Goal: Find specific page/section: Find specific page/section

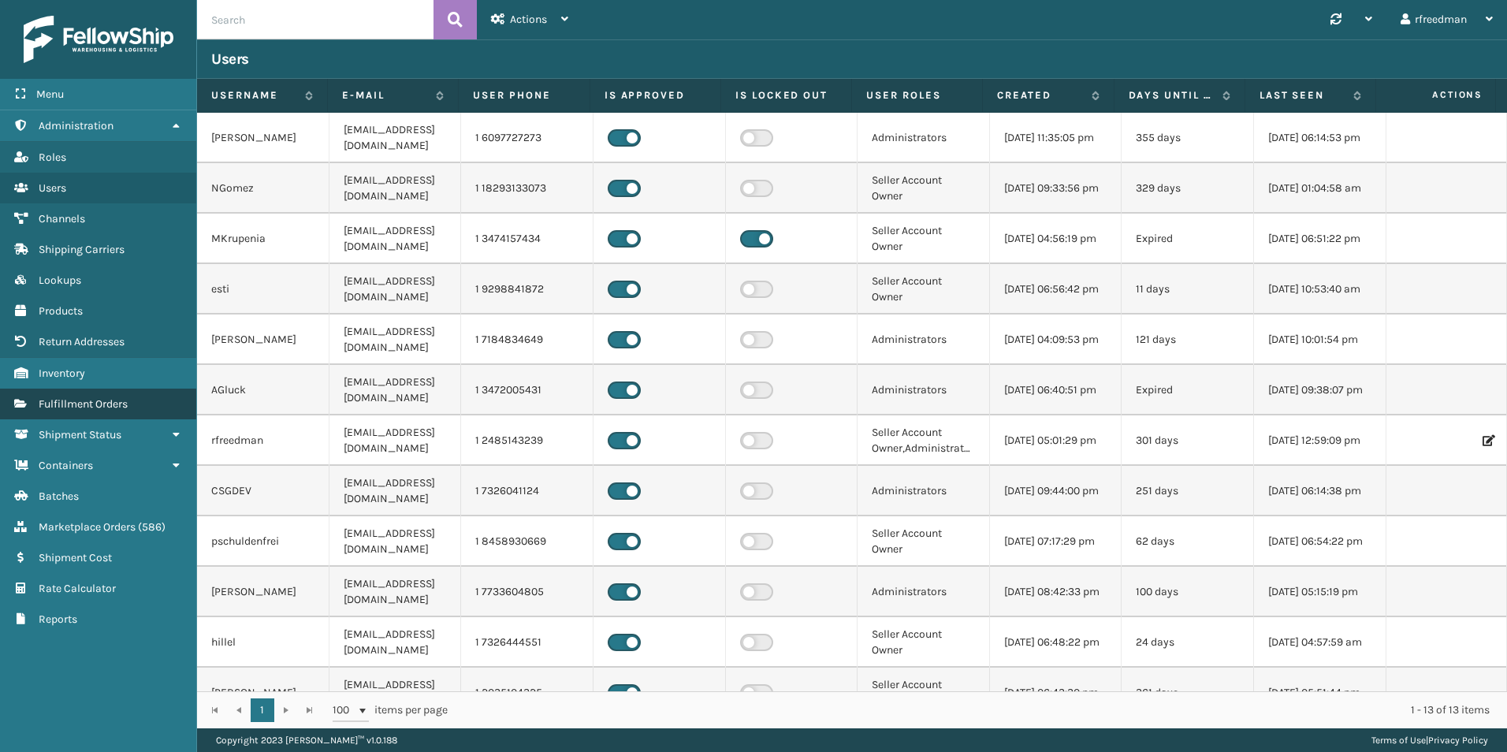
click at [93, 406] on span "Fulfillment Orders" at bounding box center [83, 403] width 89 height 13
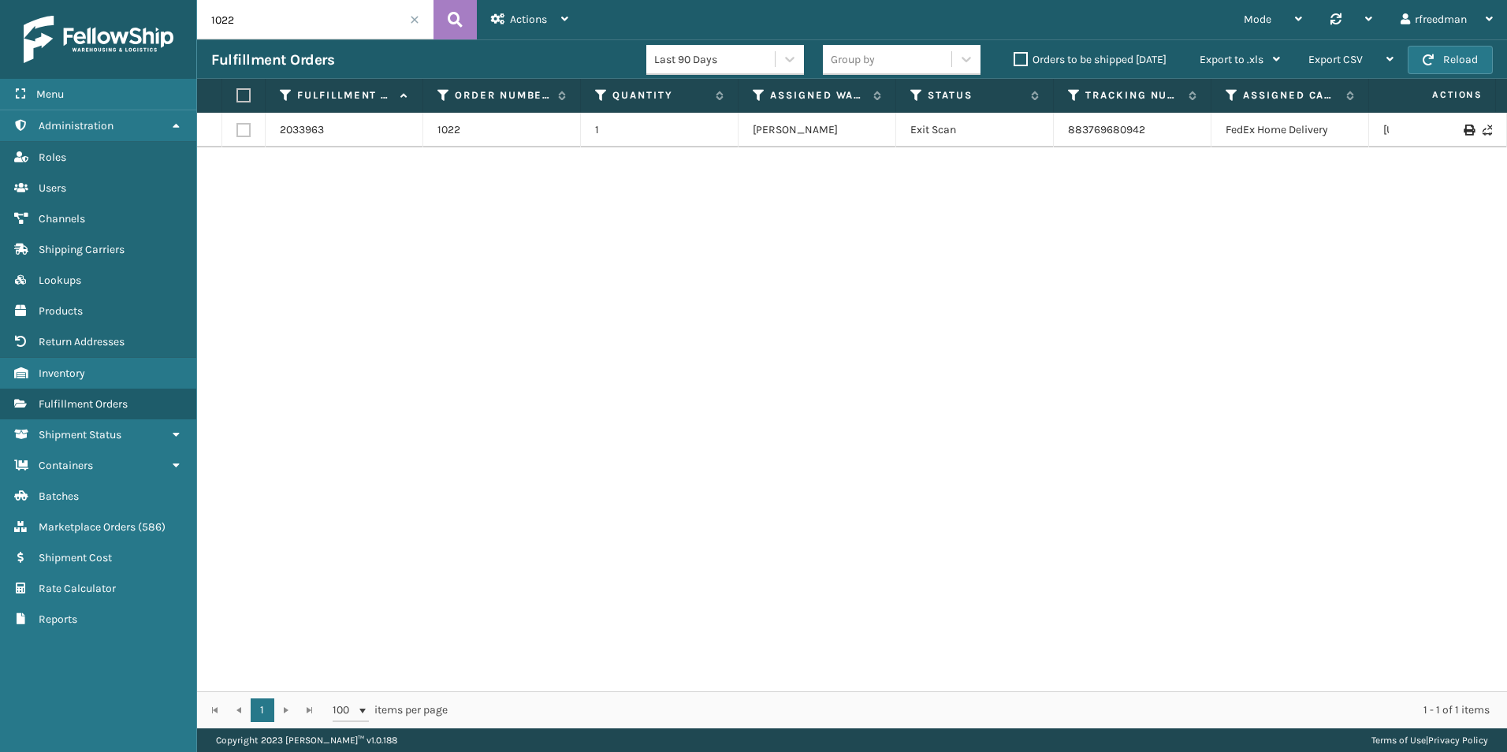
drag, startPoint x: 285, startPoint y: 36, endPoint x: 123, endPoint y: 26, distance: 161.9
click at [123, 0] on div "Menu Administration Roles Users Channels Shipping Carriers Lookups Products Ret…" at bounding box center [753, 0] width 1507 height 0
paste input "410079-1120"
type input "410079-1120"
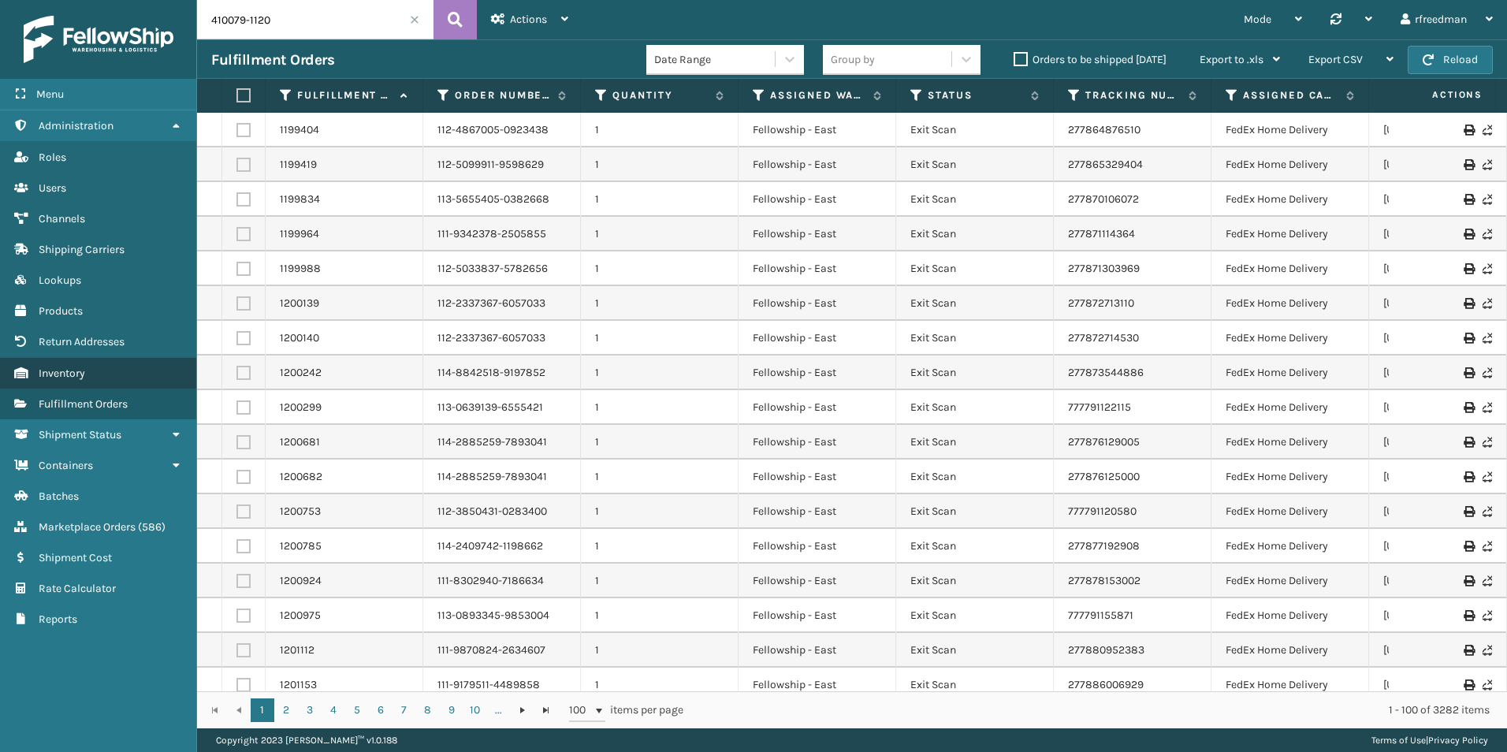
click at [74, 371] on span "Inventory" at bounding box center [62, 372] width 46 height 13
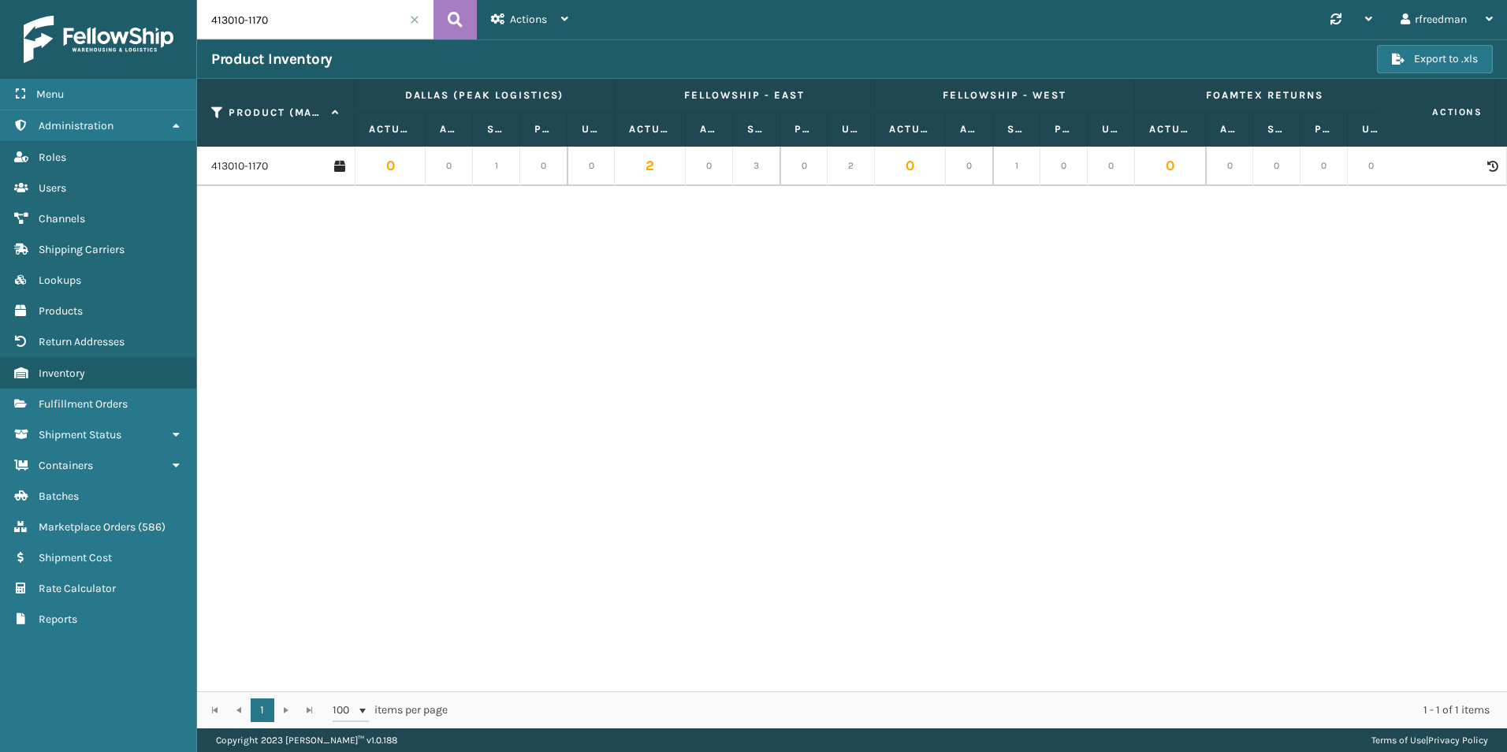
drag, startPoint x: 303, startPoint y: 20, endPoint x: 50, endPoint y: 37, distance: 252.8
click at [50, 0] on div "Menu Administration Roles Users Channels Shipping Carriers Lookups Products Ret…" at bounding box center [753, 0] width 1507 height 0
paste input "0079-112"
type input "410079-1120"
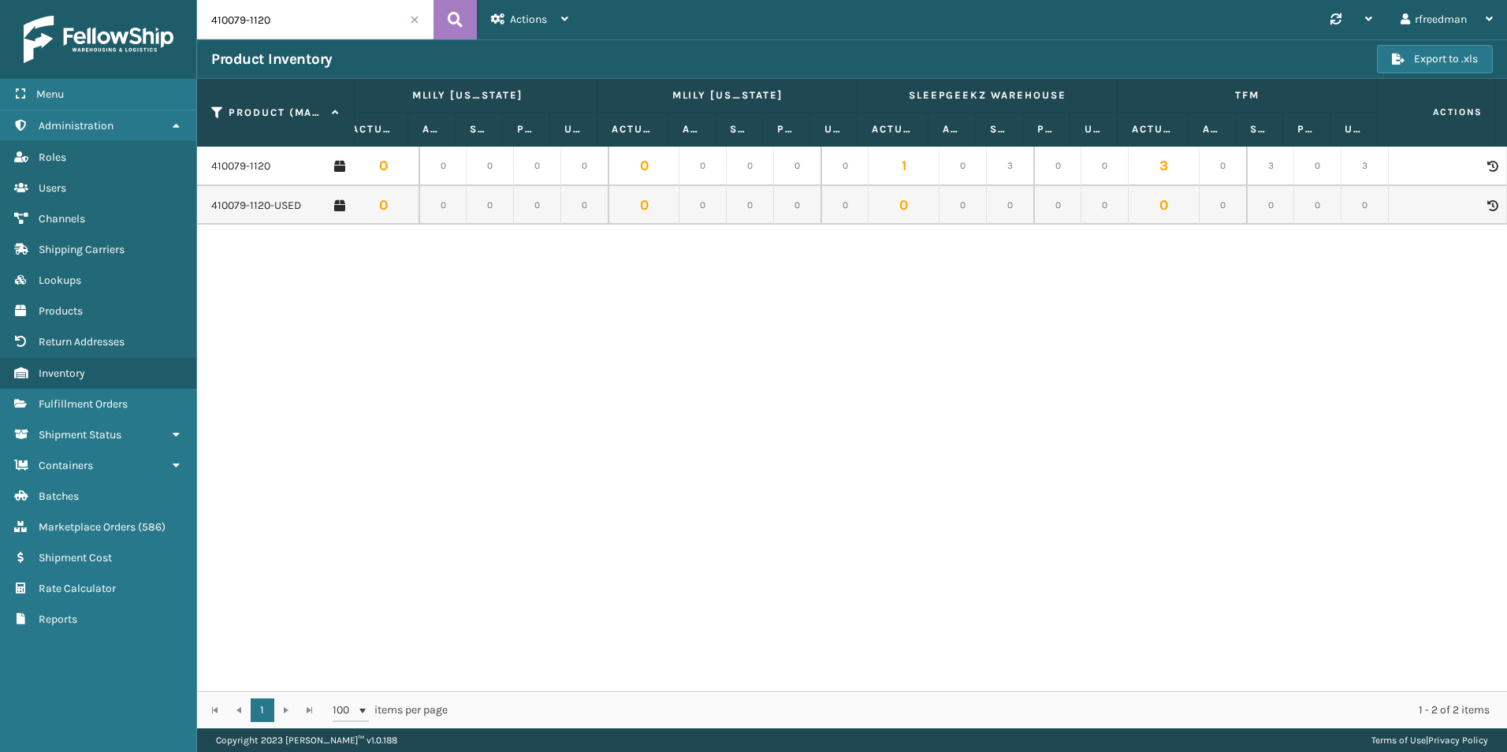
drag, startPoint x: 218, startPoint y: 27, endPoint x: 147, endPoint y: 32, distance: 70.3
click at [148, 0] on div "Menu Administration Roles Users Channels Shipping Carriers Lookups Products Ret…" at bounding box center [753, 0] width 1507 height 0
paste input "text"
click at [231, 21] on input "text" at bounding box center [315, 19] width 236 height 39
paste input "414801-1112"
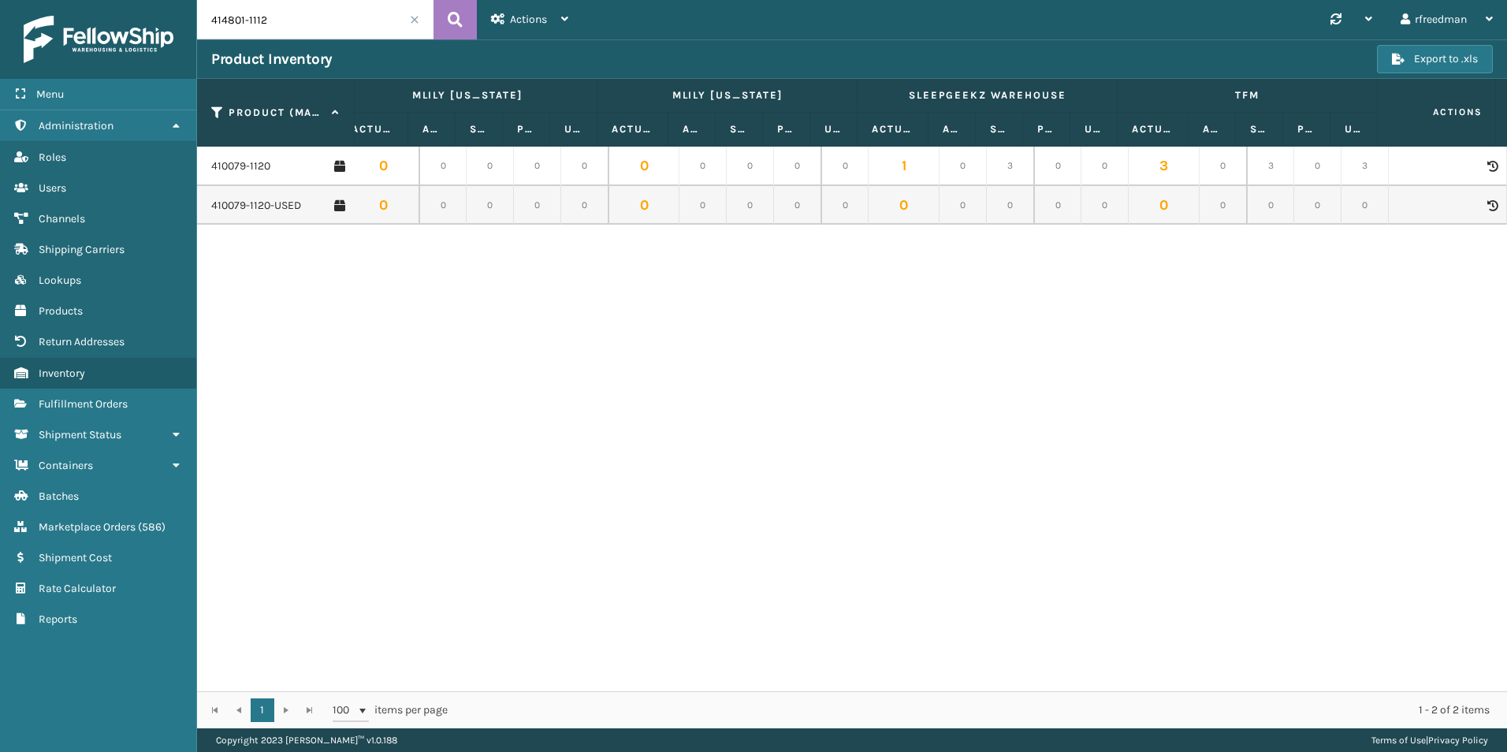
type input "414801-1112"
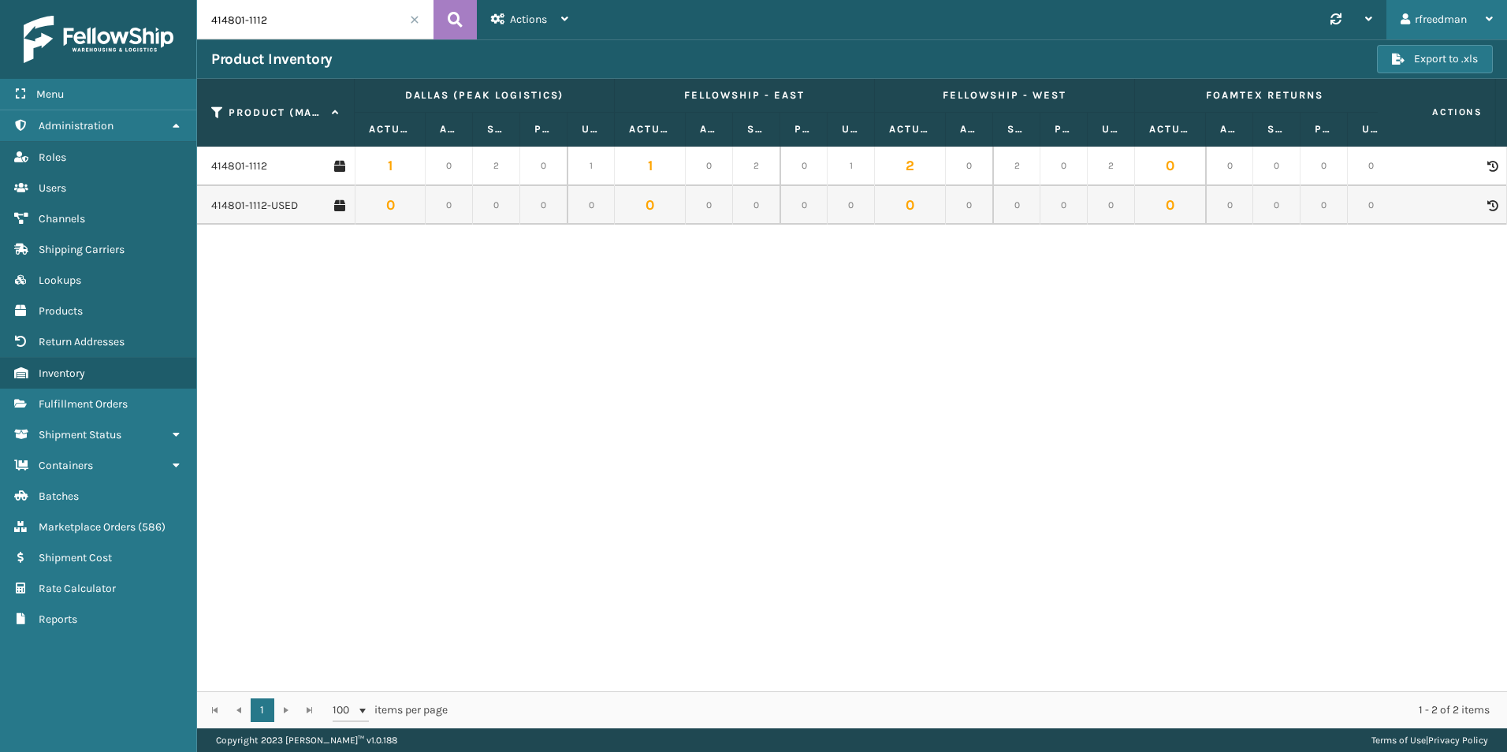
click at [1476, 13] on div "rfreedman" at bounding box center [1446, 19] width 92 height 39
